Goal: Find specific page/section: Find specific page/section

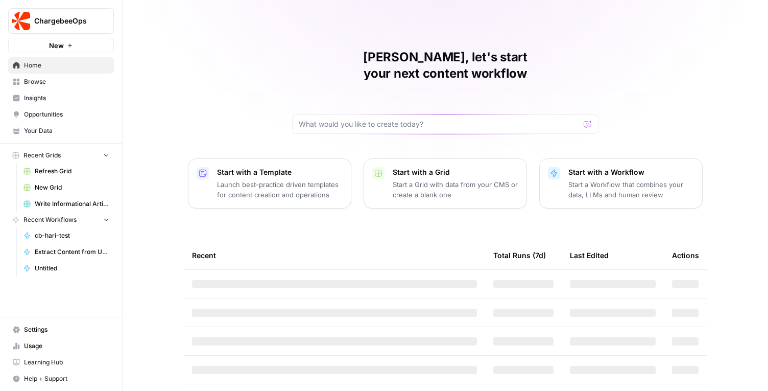
click at [77, 26] on span "ChargebeeOps" at bounding box center [65, 21] width 62 height 10
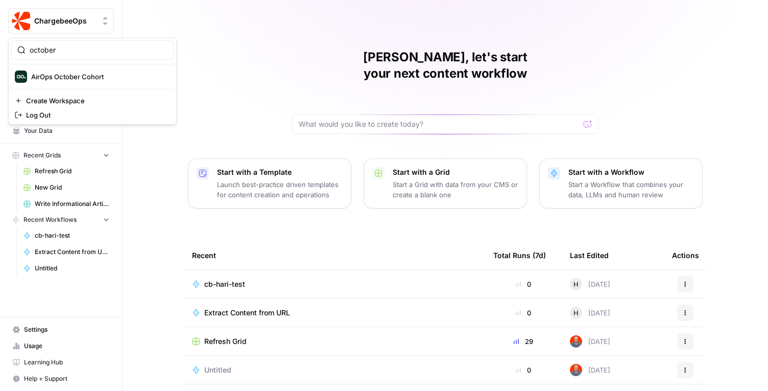
type input "october"
click at [71, 80] on span "AirOps October Cohort" at bounding box center [98, 76] width 135 height 10
